Goal: Find specific page/section: Find specific page/section

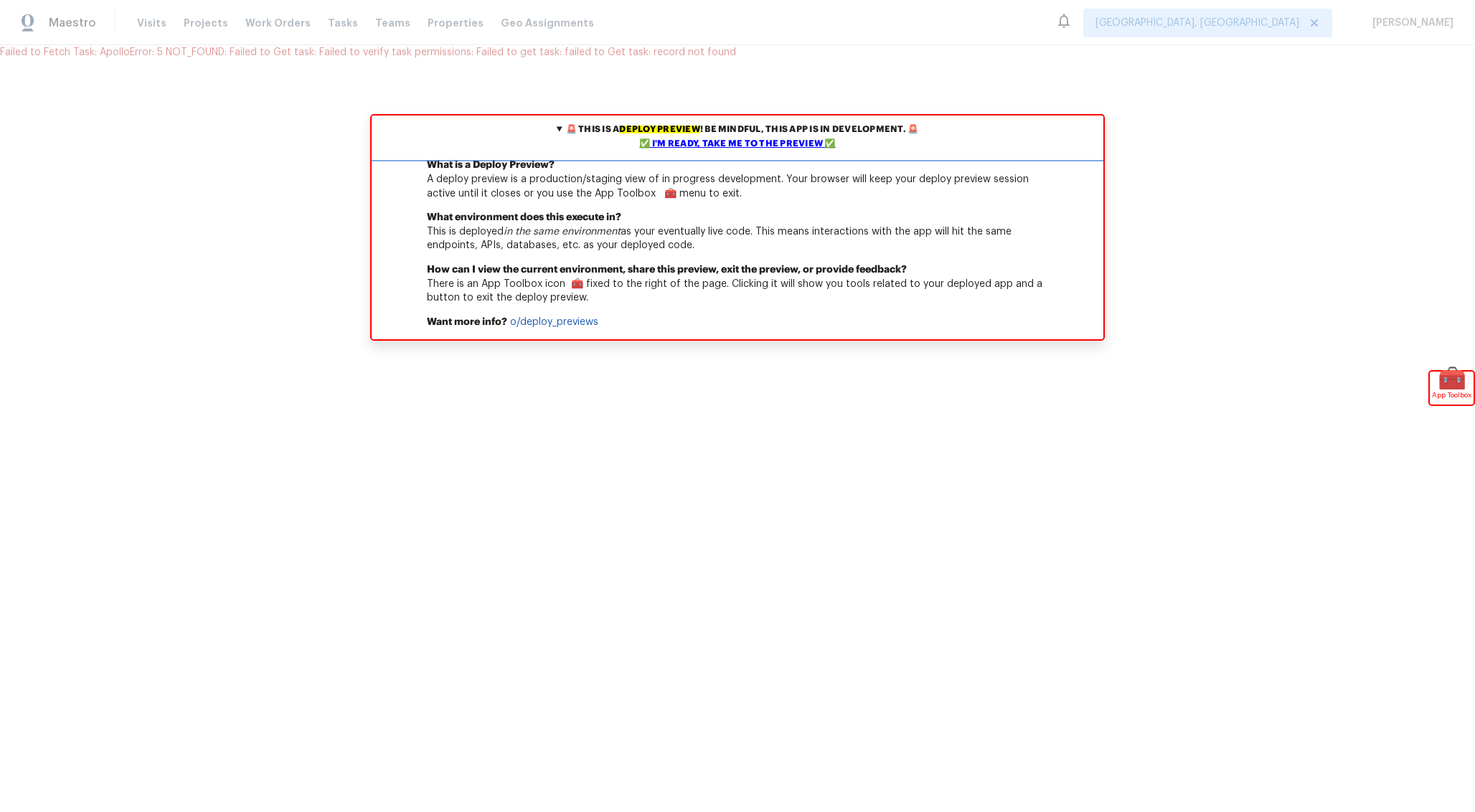
click at [791, 150] on div "✅ I'm ready, take me to the preview ✅" at bounding box center [738, 144] width 725 height 14
click at [682, 146] on div "✅ I'm ready, take me to the preview ✅" at bounding box center [738, 144] width 725 height 14
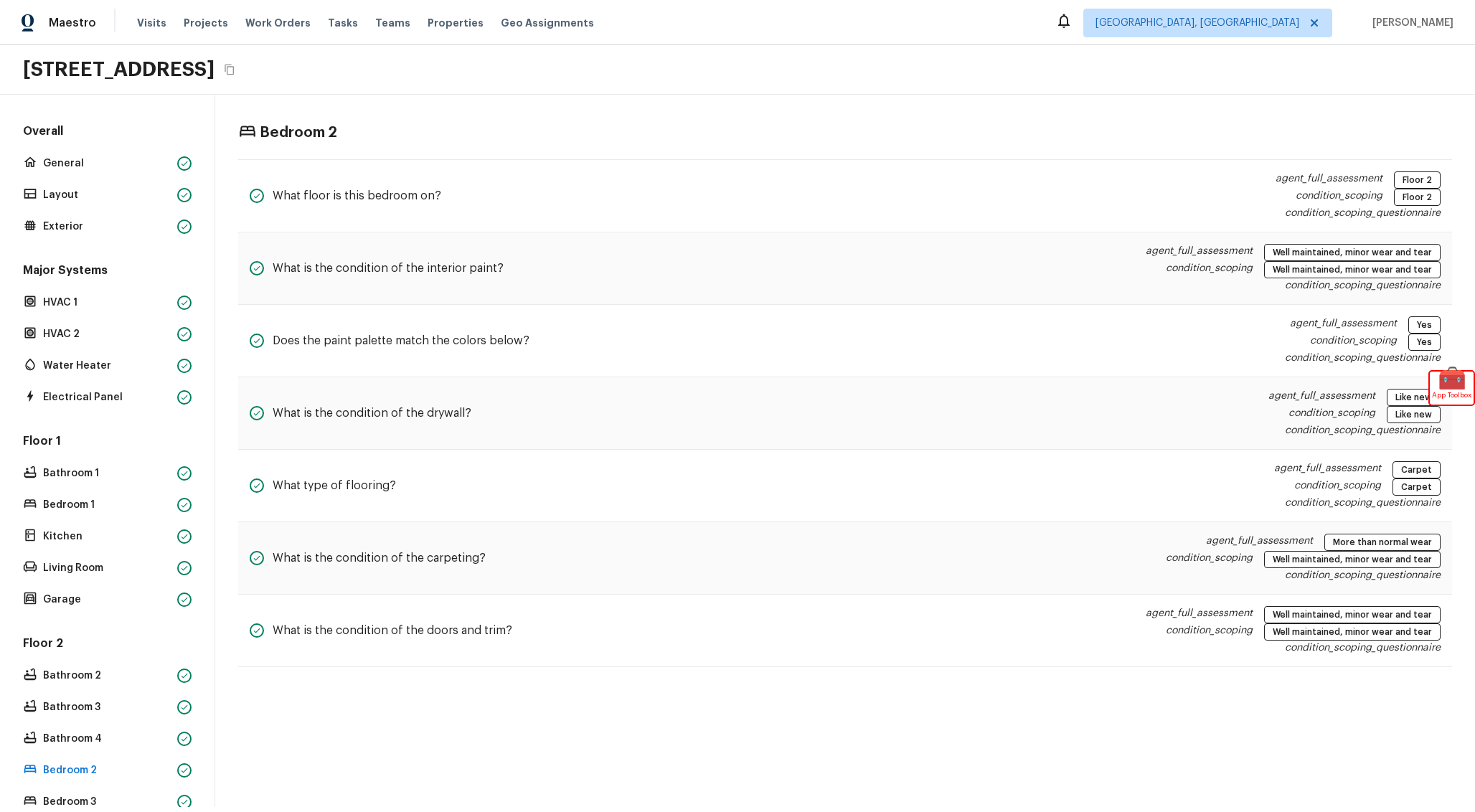
scroll to position [128, 0]
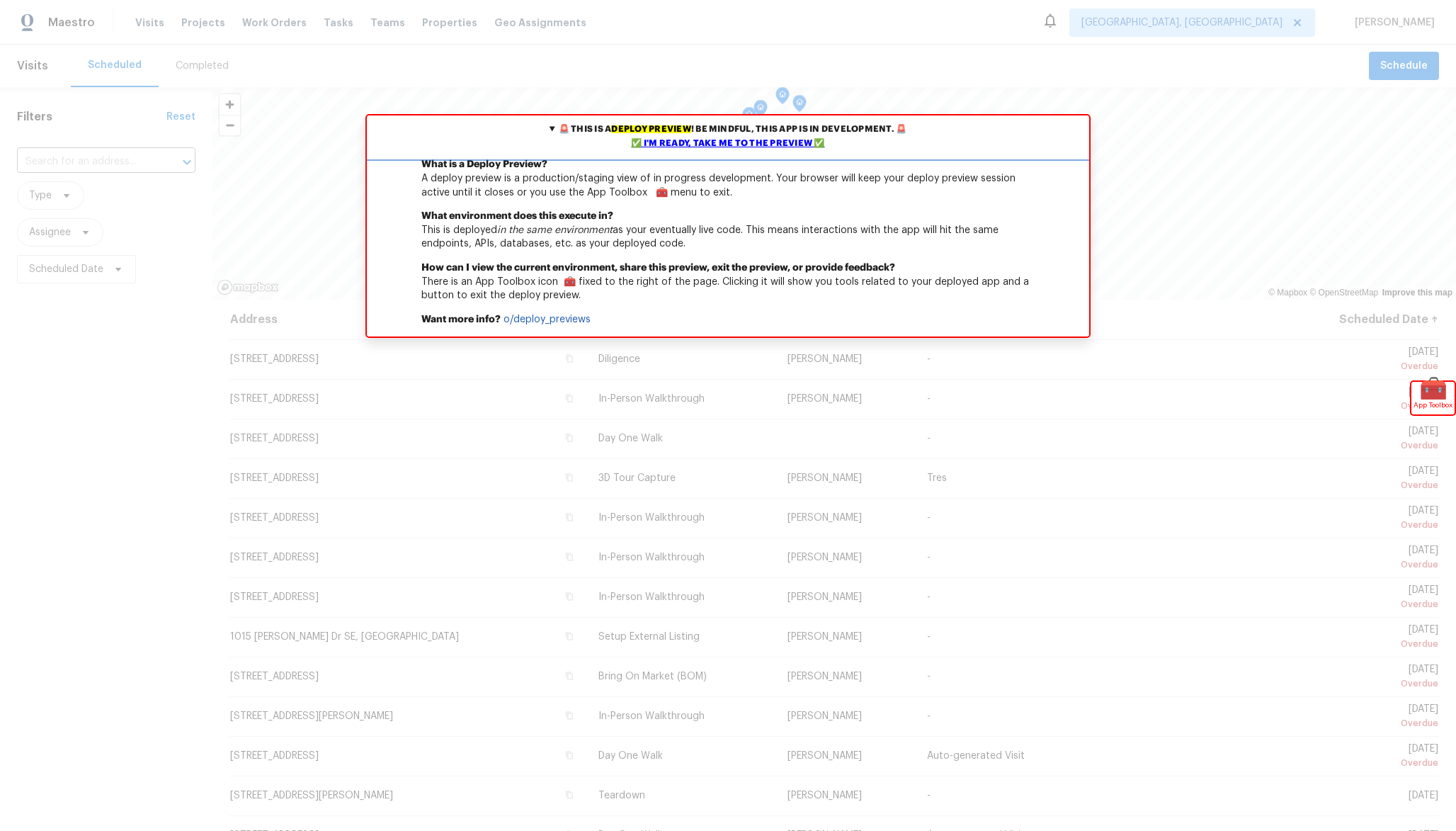
click at [808, 156] on summary "🚨 This is a deploy preview ! Be mindful, this app is in development. 🚨 ✅ I'm re…" at bounding box center [728, 136] width 723 height 43
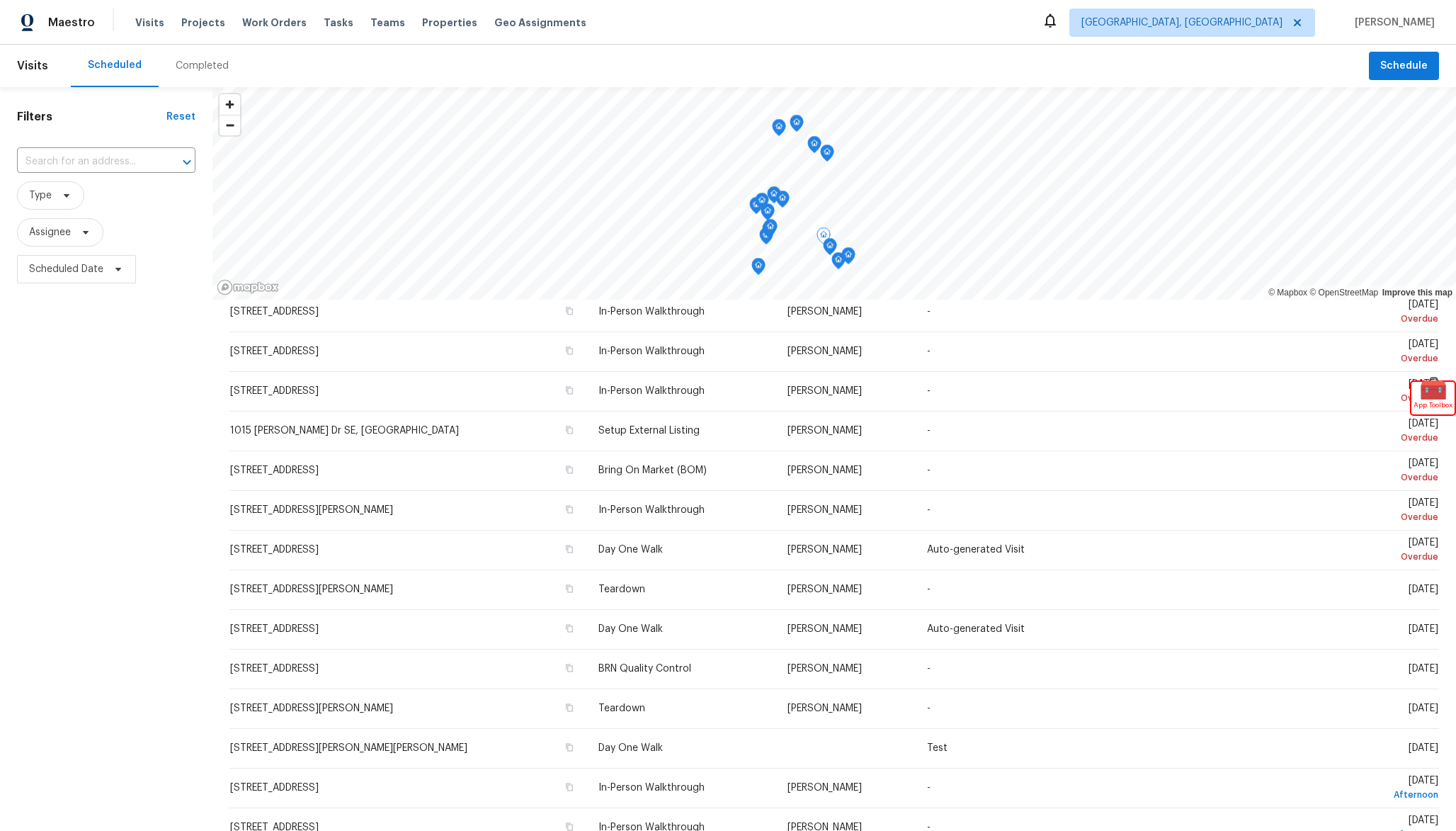
scroll to position [133, 0]
